Goal: Task Accomplishment & Management: Use online tool/utility

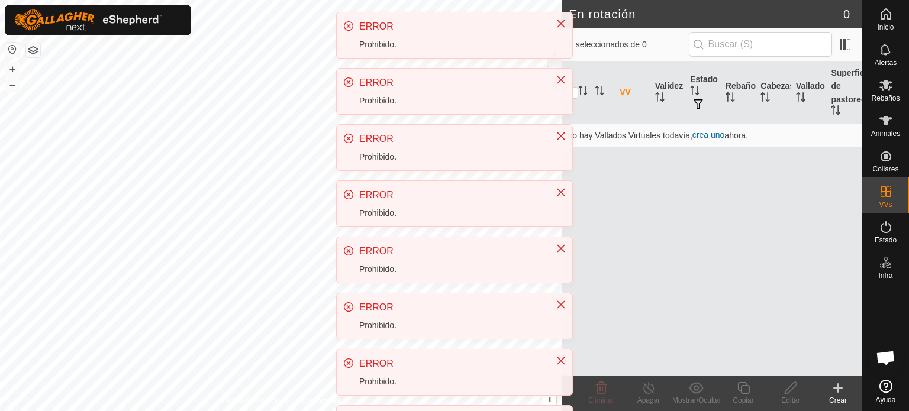
scroll to position [222, 0]
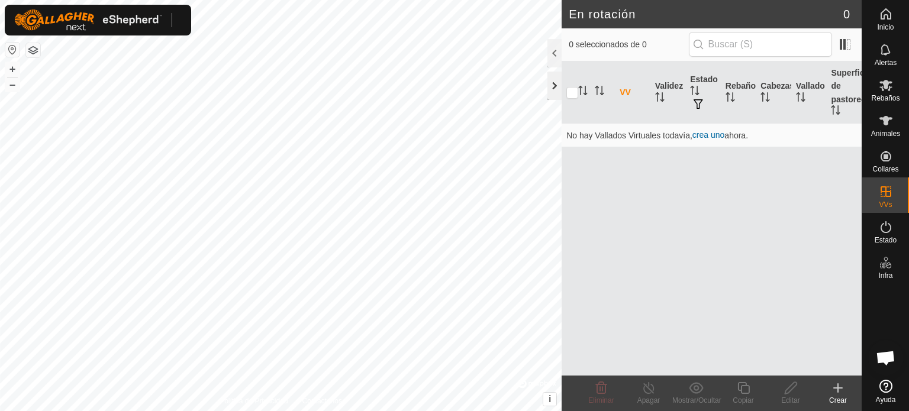
click at [553, 82] on div at bounding box center [554, 86] width 14 height 28
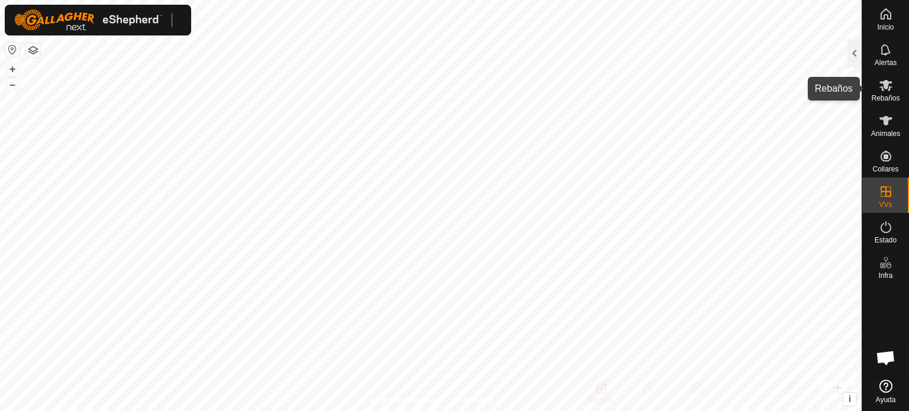
click at [888, 88] on icon at bounding box center [885, 85] width 13 height 11
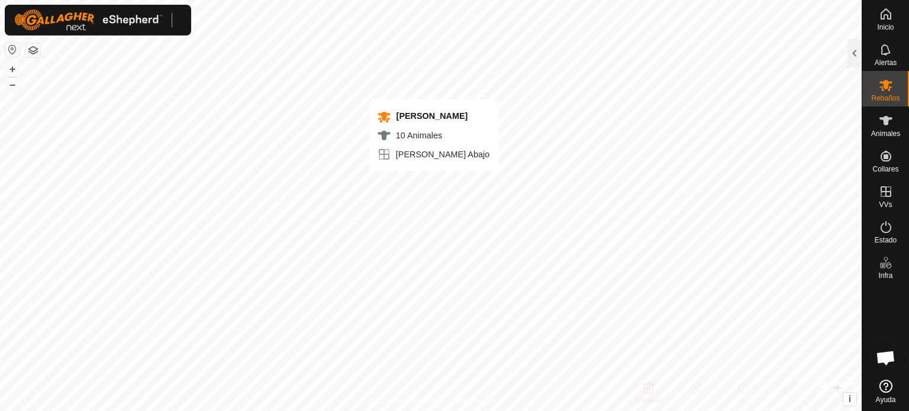
checkbox input "true"
checkbox input "false"
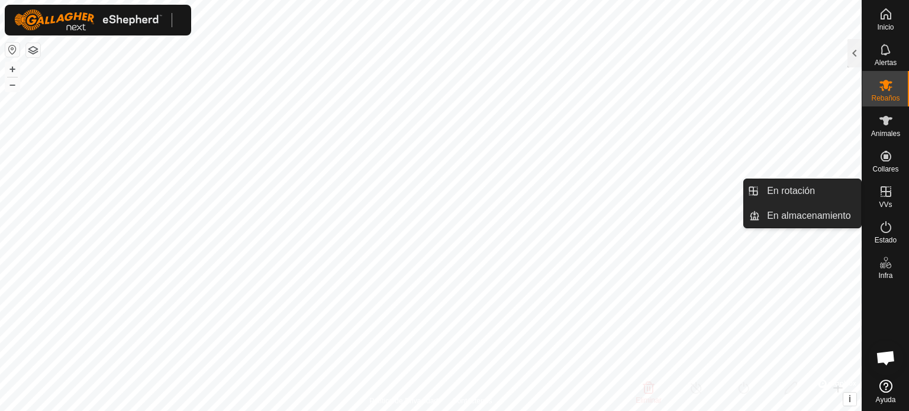
click at [887, 189] on icon at bounding box center [885, 192] width 14 height 14
click at [784, 218] on link "En almacenamiento" at bounding box center [810, 216] width 101 height 24
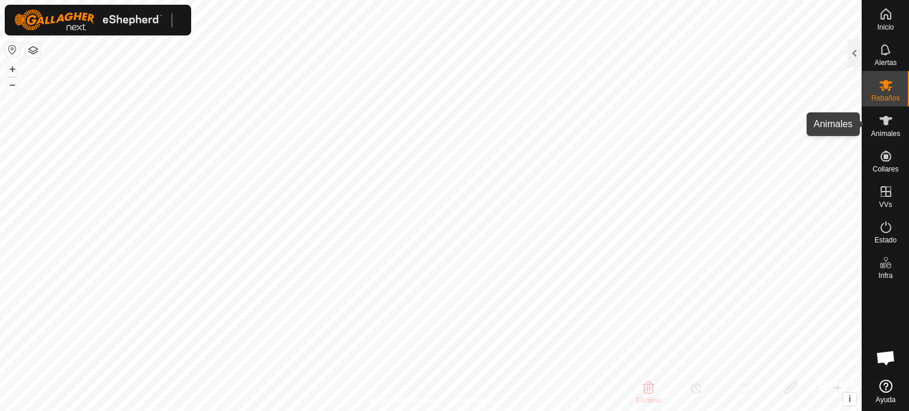
click at [889, 128] on es-animals-svg-icon at bounding box center [885, 120] width 21 height 19
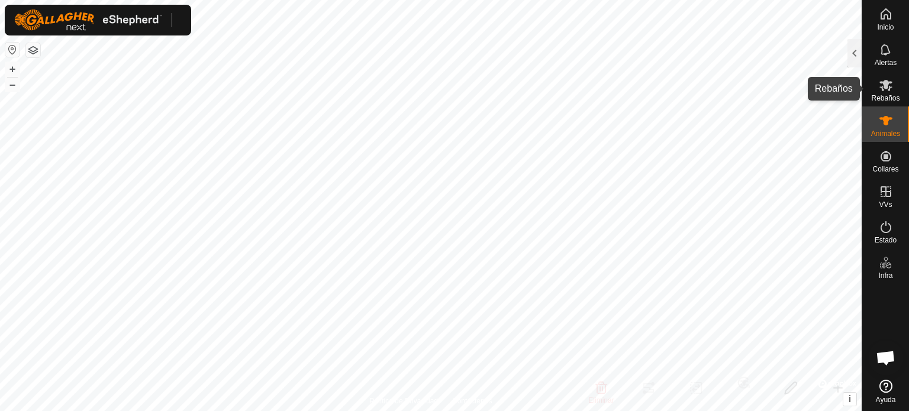
click at [887, 96] on font "Rebaños" at bounding box center [885, 98] width 28 height 8
click at [880, 85] on icon at bounding box center [885, 85] width 14 height 14
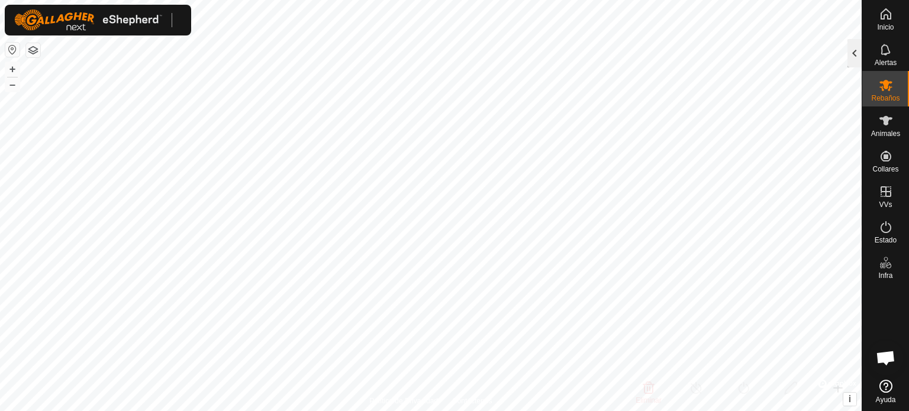
click at [852, 54] on div at bounding box center [854, 53] width 14 height 28
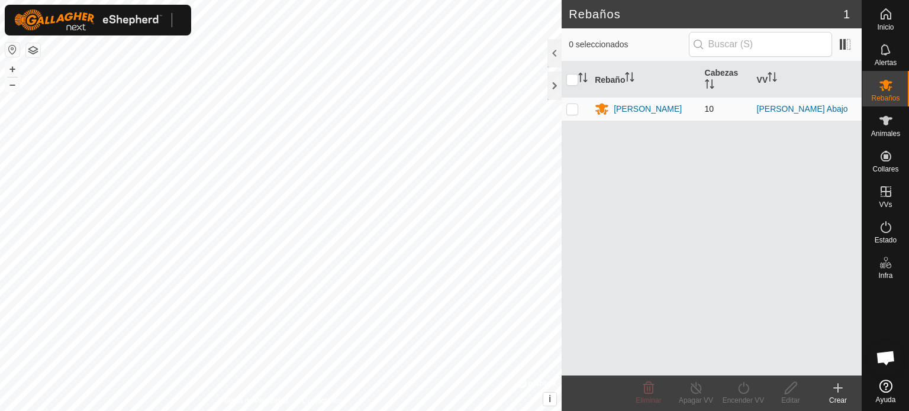
click at [566, 111] on p-checkbox at bounding box center [572, 108] width 12 height 9
checkbox input "true"
click at [786, 108] on font "[PERSON_NAME] Abajo" at bounding box center [802, 108] width 91 height 9
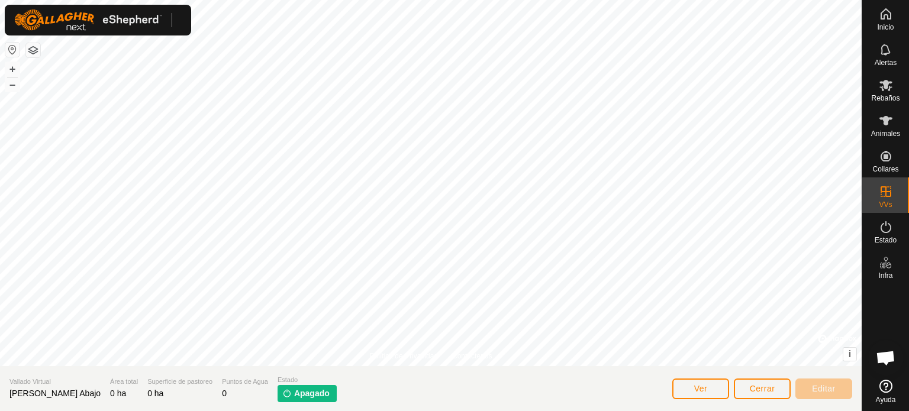
click at [294, 396] on font "Apagado" at bounding box center [311, 393] width 35 height 9
click at [892, 95] on font "Rebaños" at bounding box center [885, 98] width 28 height 8
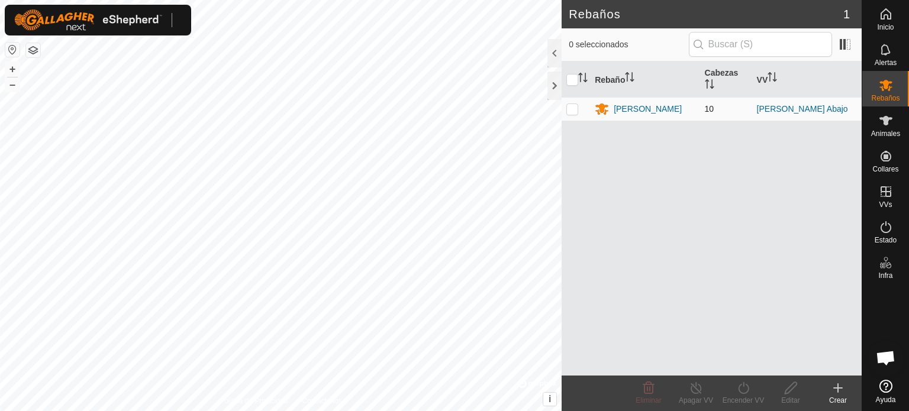
click at [567, 111] on p-checkbox at bounding box center [572, 108] width 12 height 9
checkbox input "true"
click at [749, 392] on icon at bounding box center [743, 388] width 15 height 14
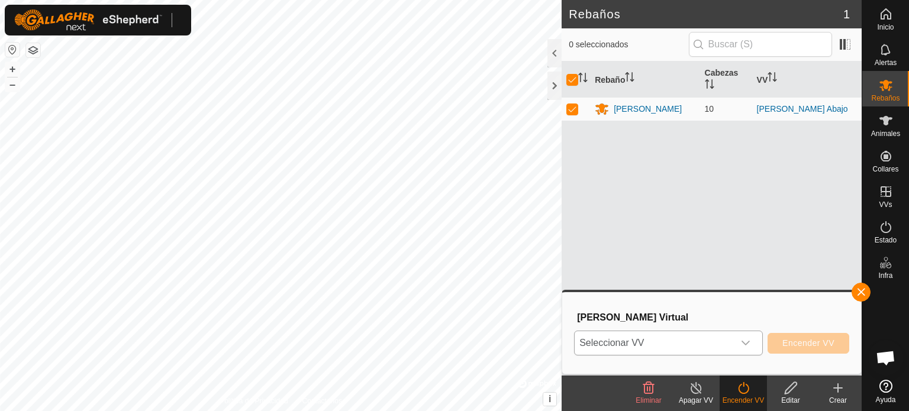
click at [744, 341] on icon "disparador desplegable" at bounding box center [745, 342] width 9 height 9
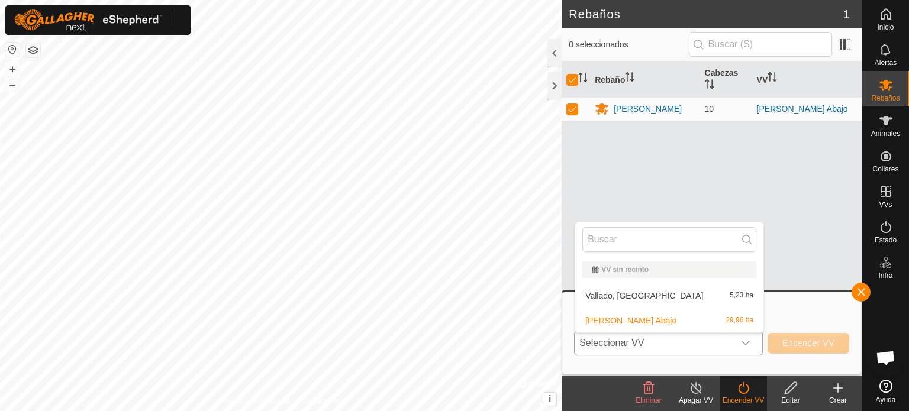
click at [639, 324] on li "[PERSON_NAME] Abajo 29,96 ha" at bounding box center [669, 321] width 188 height 24
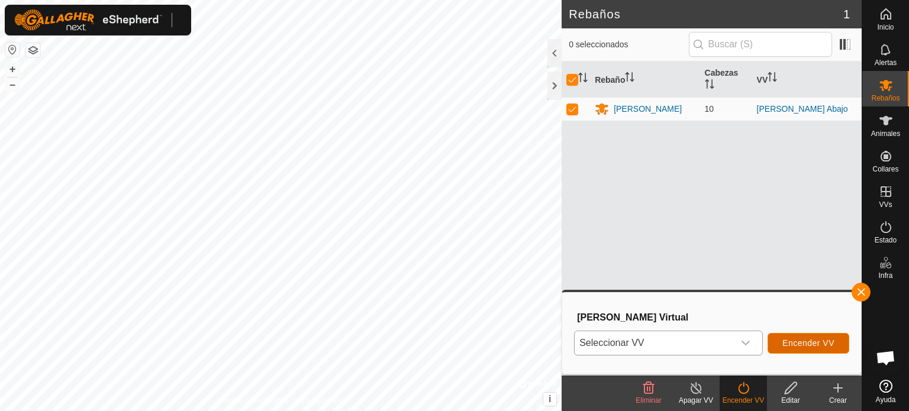
click at [800, 342] on font "Encender VV" at bounding box center [808, 342] width 52 height 9
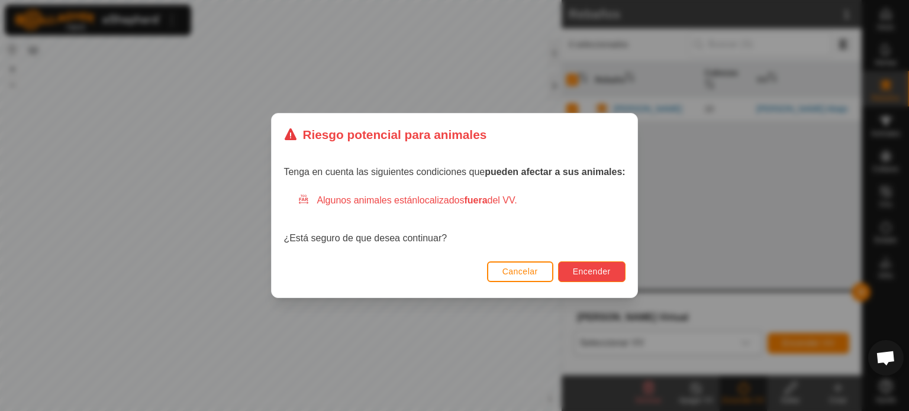
click at [574, 270] on font "Encender" at bounding box center [592, 271] width 38 height 9
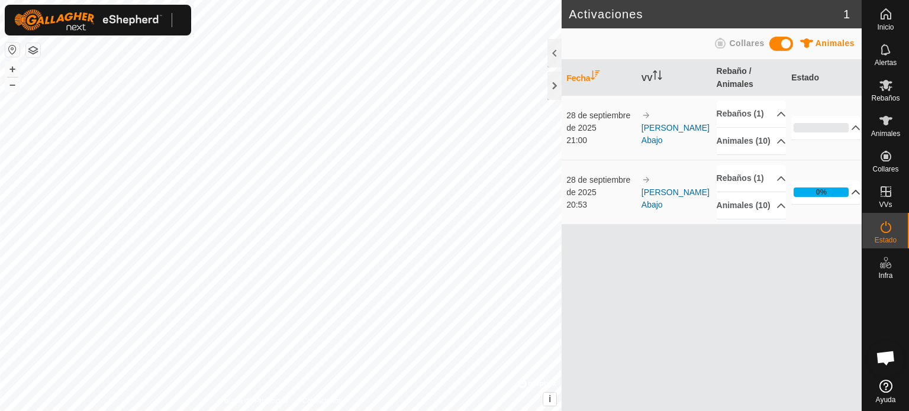
click at [851, 204] on p-accordion-header "0%" at bounding box center [825, 192] width 69 height 24
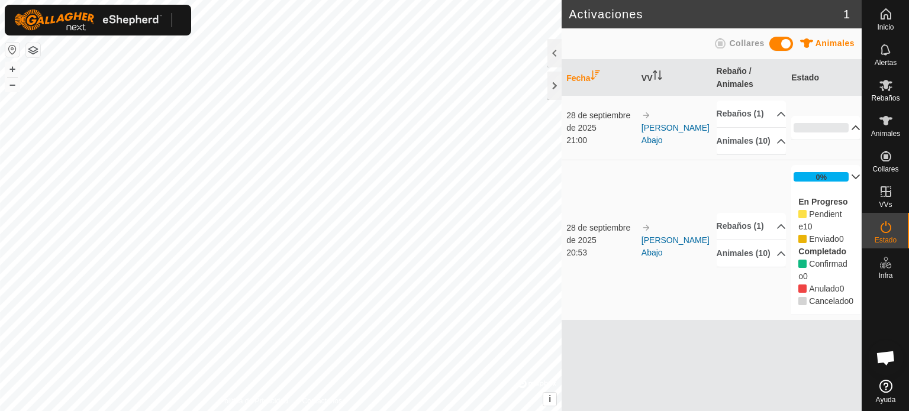
click at [847, 138] on p-accordion-header "0%" at bounding box center [825, 128] width 69 height 24
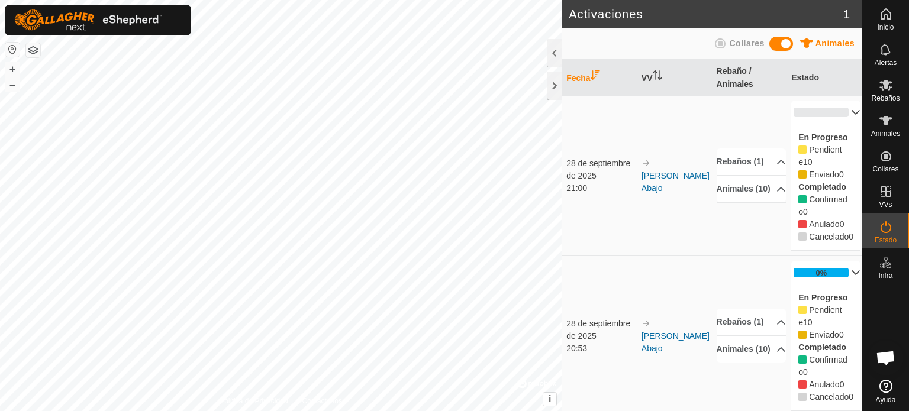
click at [839, 111] on p-accordion-header "0%" at bounding box center [825, 113] width 69 height 24
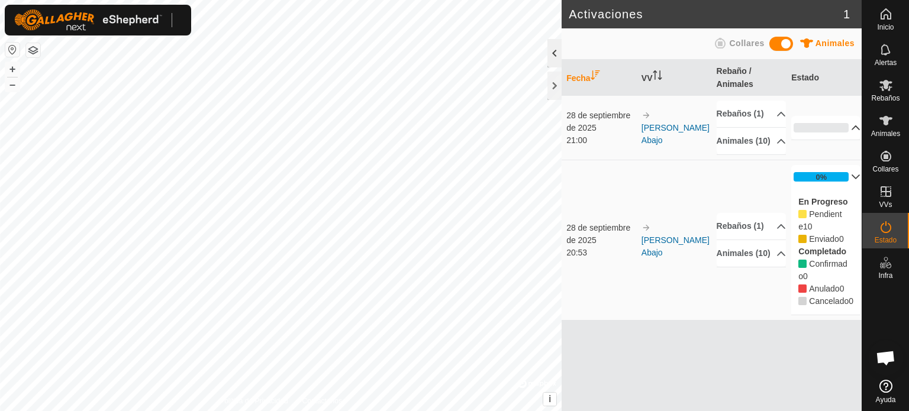
click at [555, 57] on div at bounding box center [554, 53] width 14 height 28
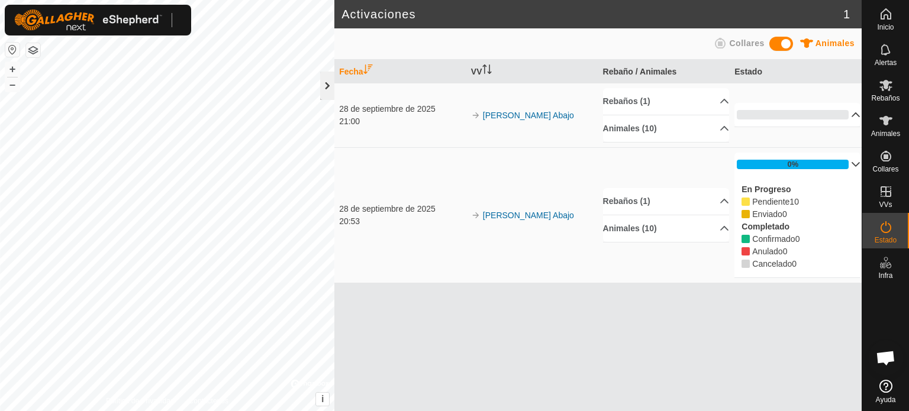
click at [320, 85] on div at bounding box center [327, 86] width 14 height 28
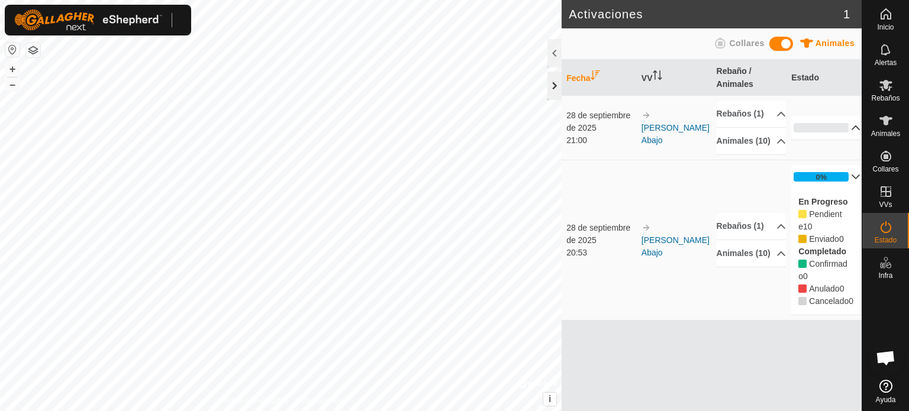
click at [554, 83] on div at bounding box center [554, 86] width 14 height 28
